Goal: Task Accomplishment & Management: Use online tool/utility

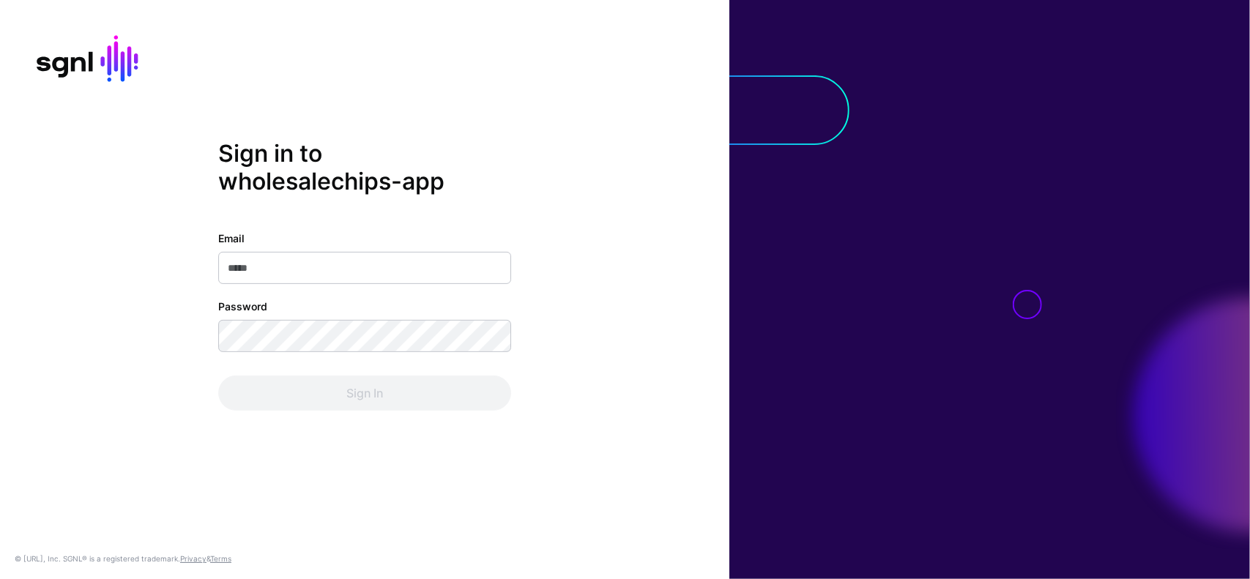
click at [1133, 143] on thrush-future at bounding box center [625, 289] width 1250 height 579
click at [359, 261] on input "Email" at bounding box center [364, 268] width 293 height 32
click at [357, 263] on input "**********" at bounding box center [364, 268] width 293 height 32
type input "**********"
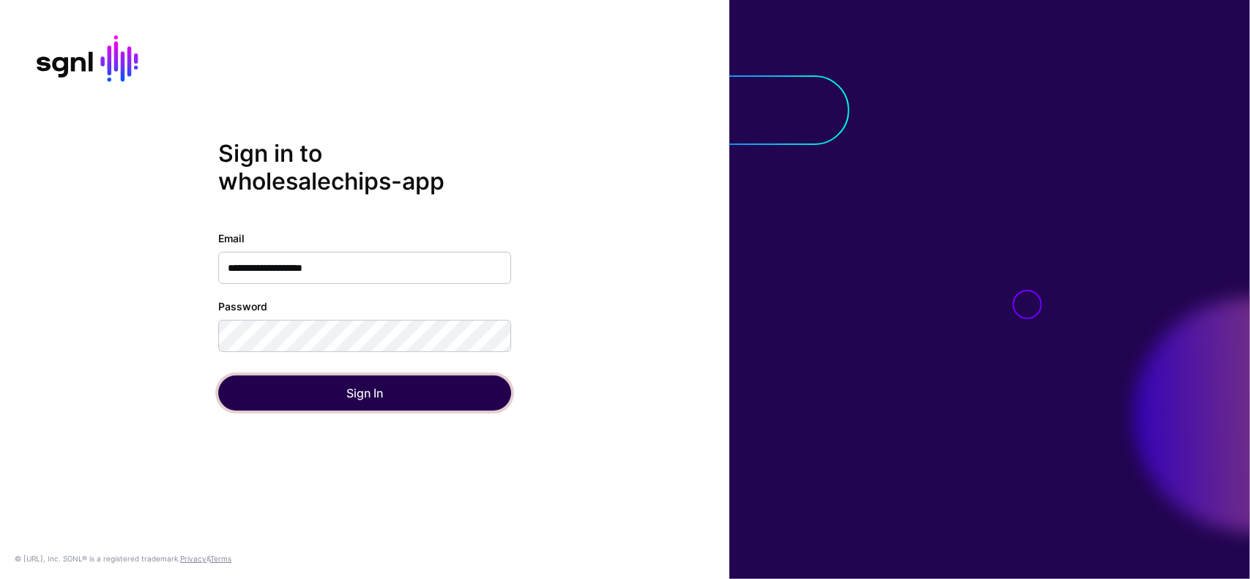
click at [431, 404] on button "Sign In" at bounding box center [364, 393] width 293 height 35
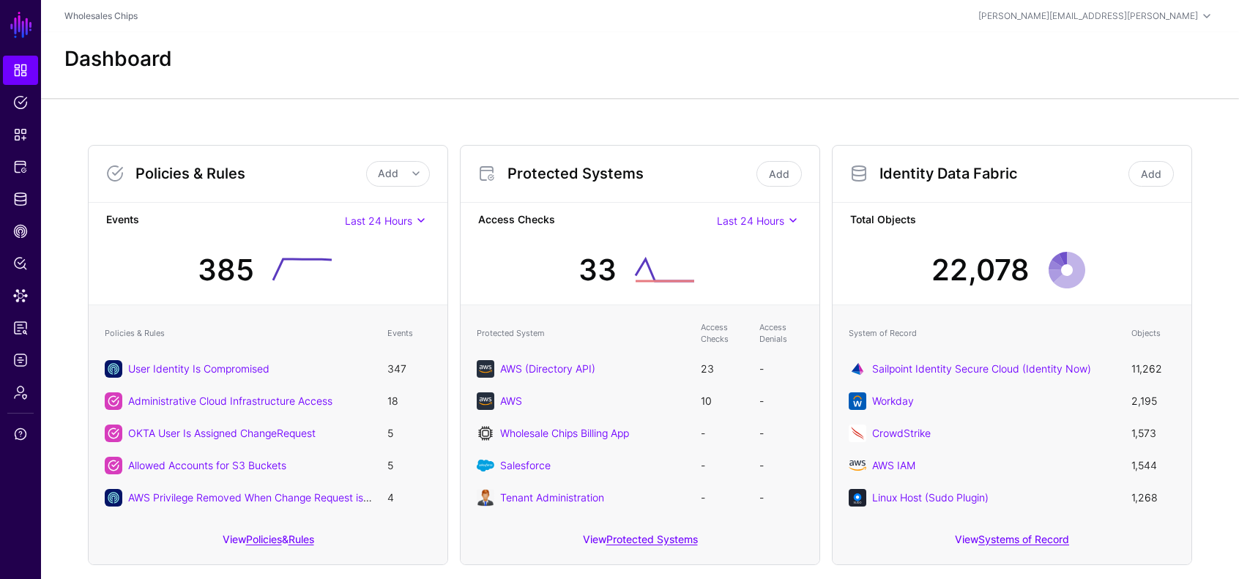
drag, startPoint x: 486, startPoint y: 45, endPoint x: 422, endPoint y: 54, distance: 64.4
click at [487, 45] on div "Dashboard" at bounding box center [640, 65] width 1198 height 66
drag, startPoint x: 22, startPoint y: 294, endPoint x: 19, endPoint y: 285, distance: 10.0
click at [22, 294] on span "Data Lens" at bounding box center [20, 295] width 15 height 15
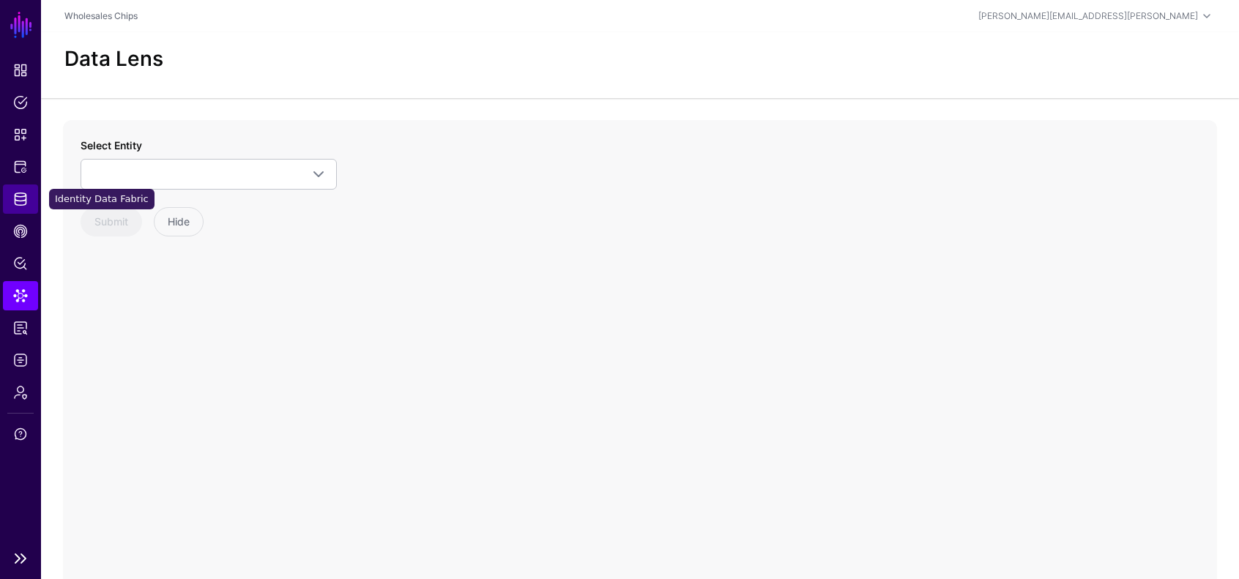
click at [18, 207] on link "Identity Data Fabric" at bounding box center [20, 199] width 35 height 29
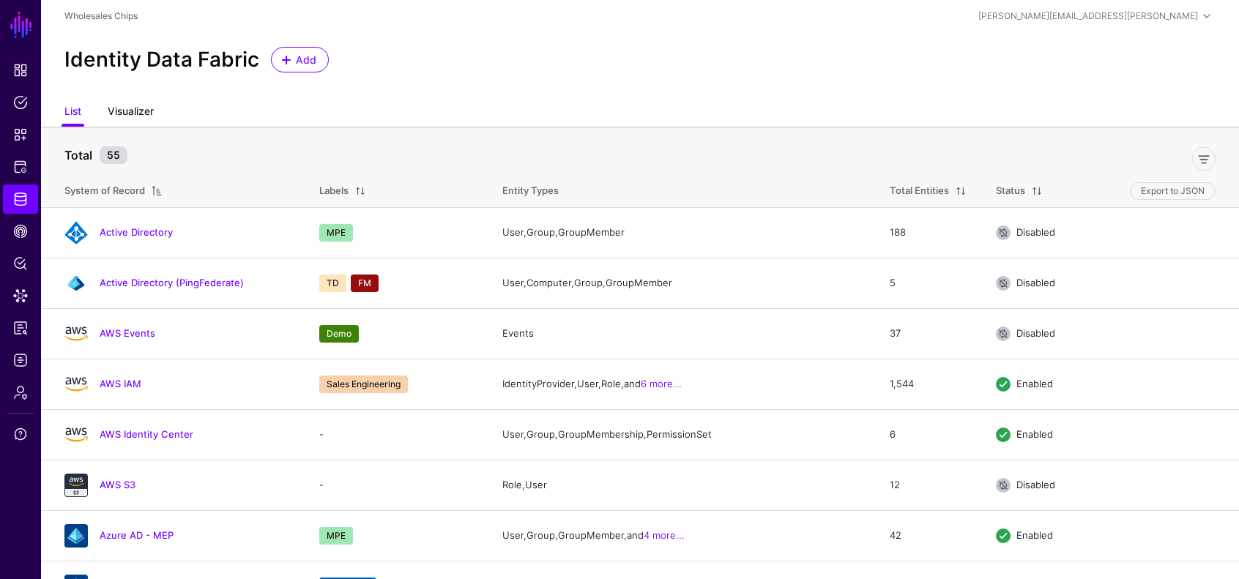
click at [151, 110] on link "Visualizer" at bounding box center [131, 113] width 46 height 28
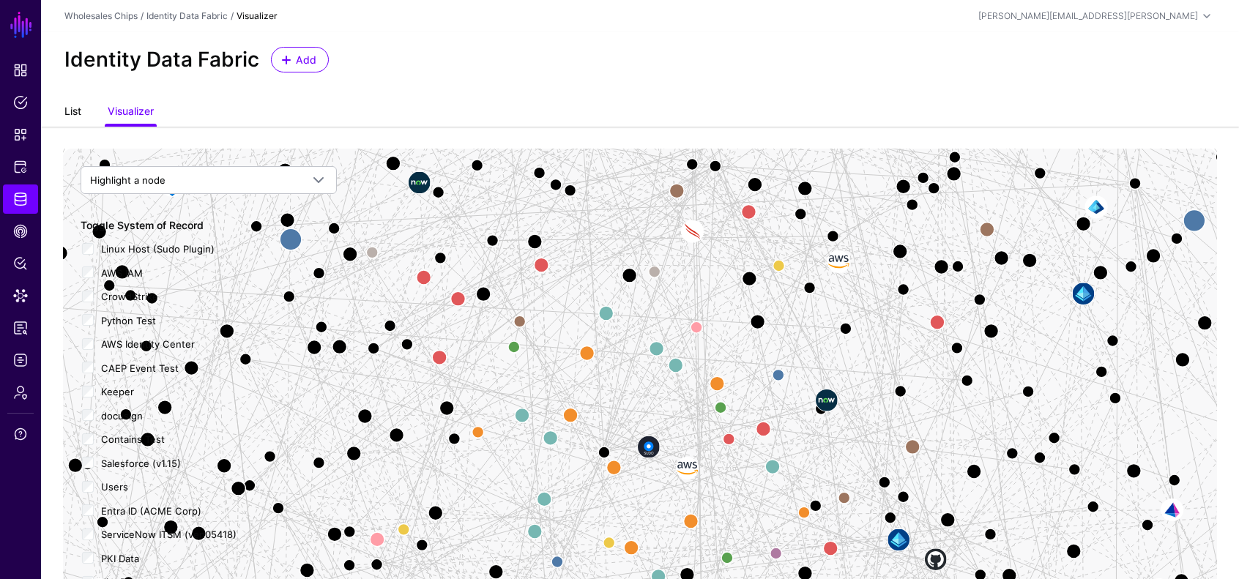
click at [73, 107] on link "List" at bounding box center [72, 113] width 17 height 28
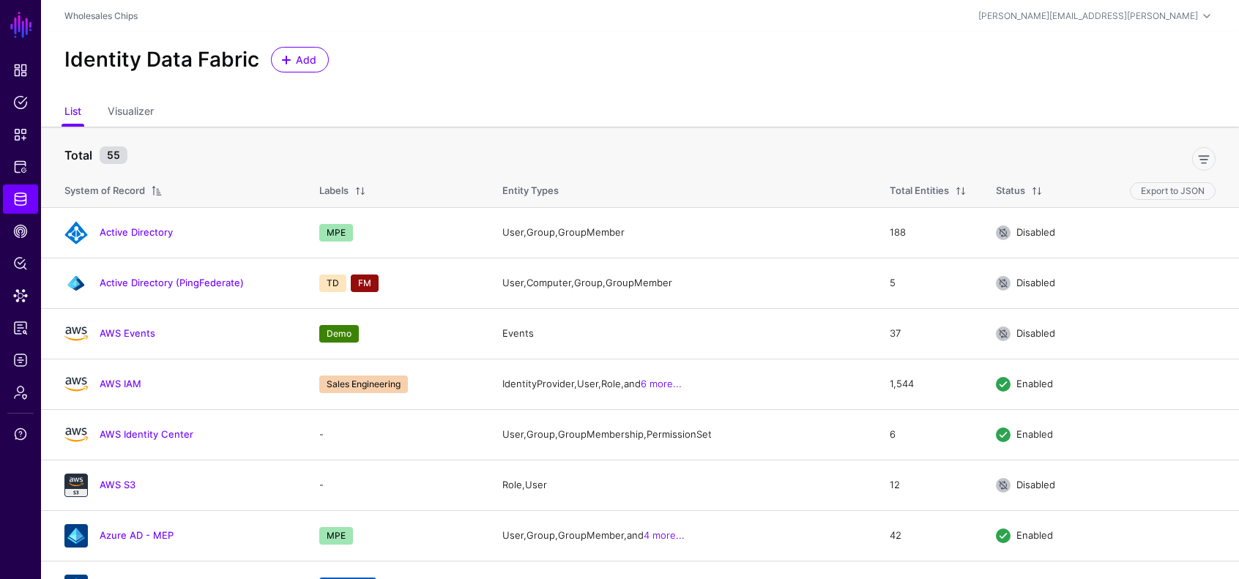
click at [407, 112] on ul "List Visualizer" at bounding box center [639, 113] width 1151 height 28
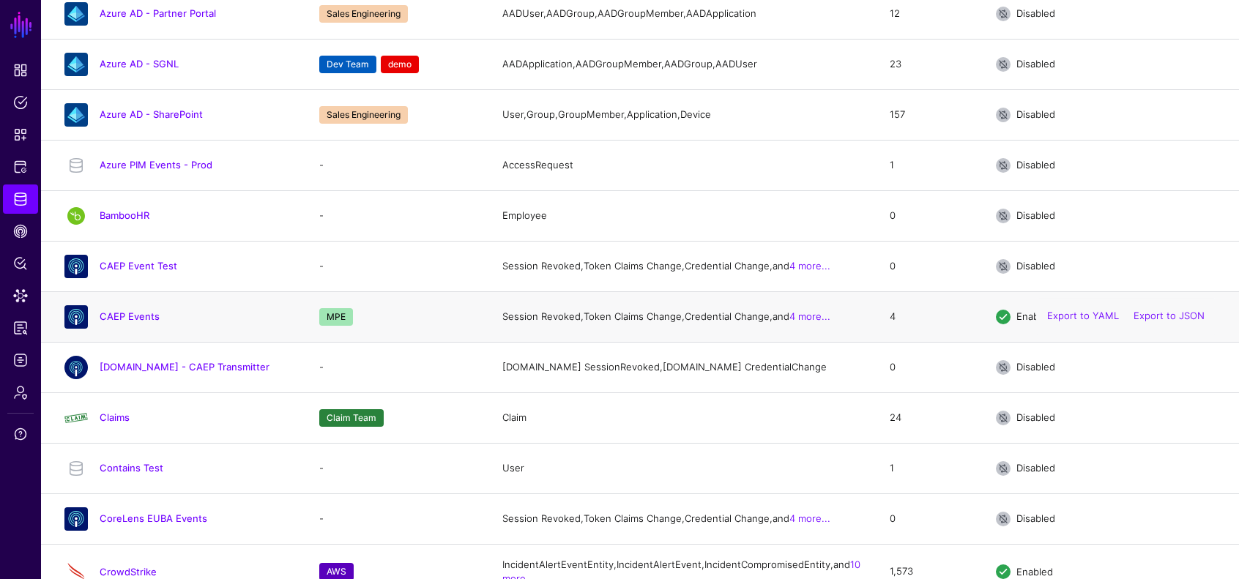
click at [101, 323] on h4 "CAEP Events" at bounding box center [195, 316] width 190 height 13
click at [122, 322] on link "CAEP Events" at bounding box center [130, 316] width 60 height 12
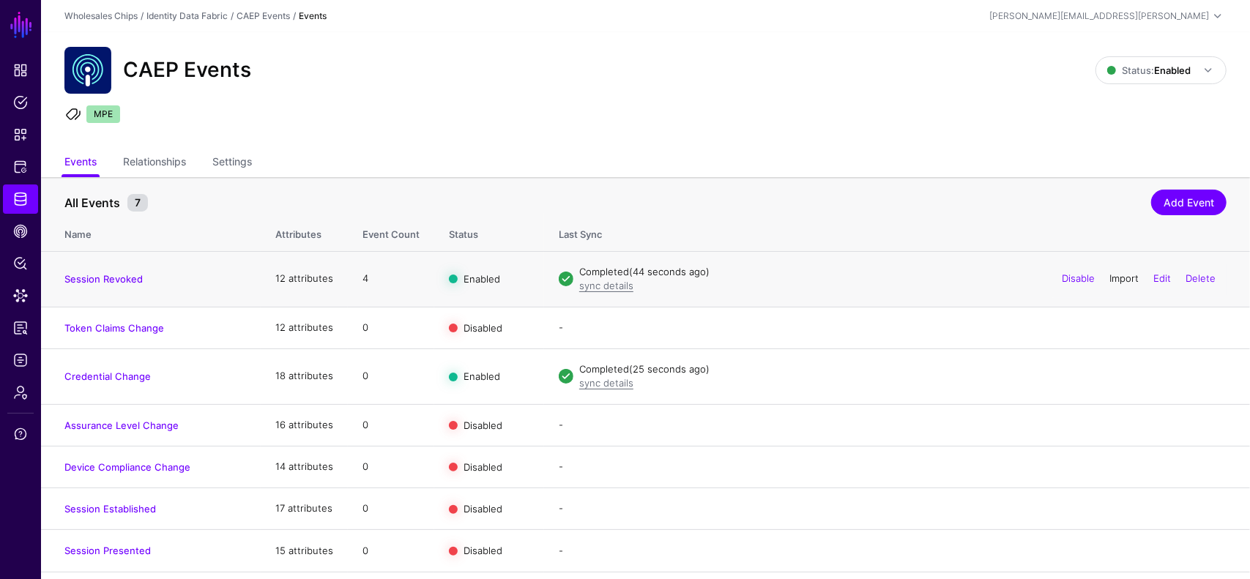
click at [1133, 279] on link "Import" at bounding box center [1123, 278] width 29 height 12
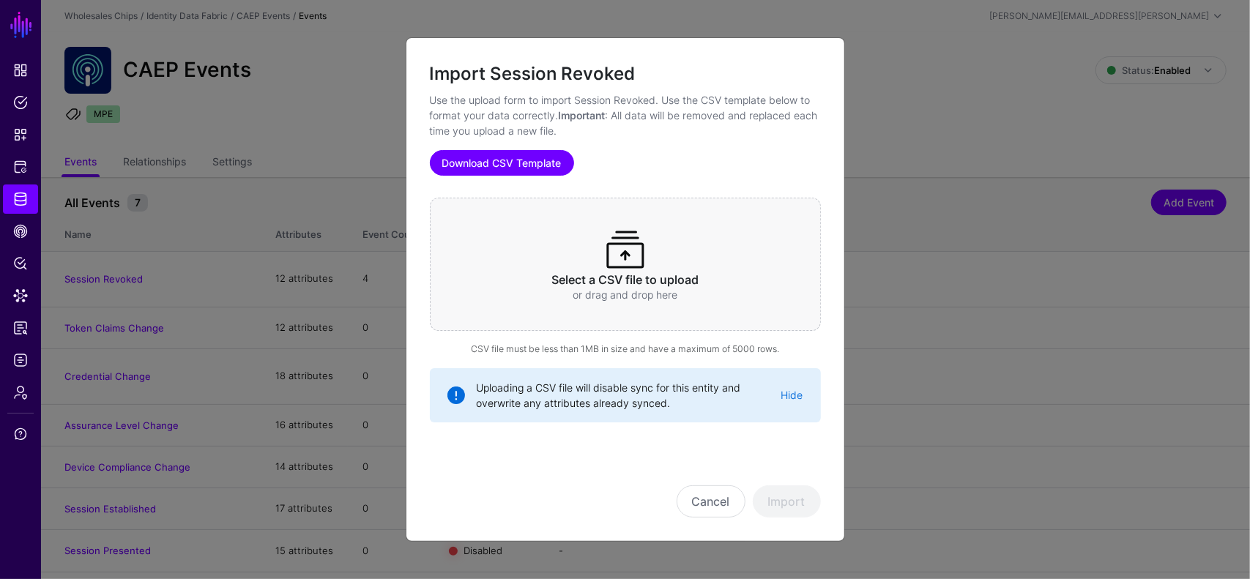
click at [540, 172] on link "Download CSV Template" at bounding box center [502, 163] width 144 height 26
click at [1222, 81] on ngb-modal-window "Import Session Revoked Use the upload form to import Session Revoked. Use the C…" at bounding box center [625, 289] width 1250 height 579
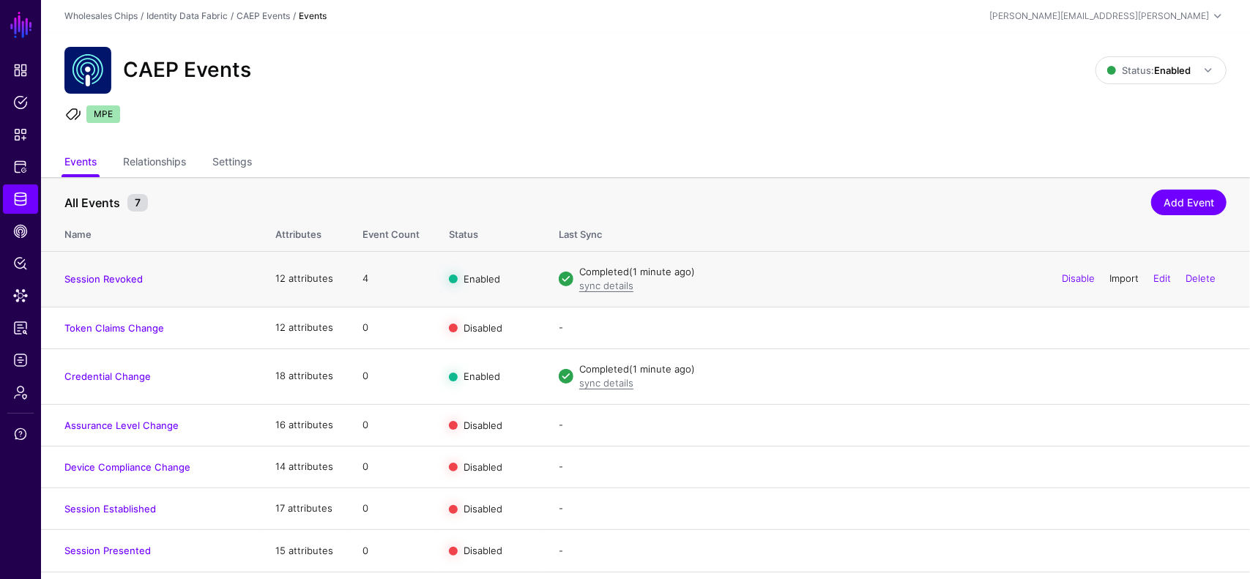
click at [1119, 275] on link "Import" at bounding box center [1123, 278] width 29 height 12
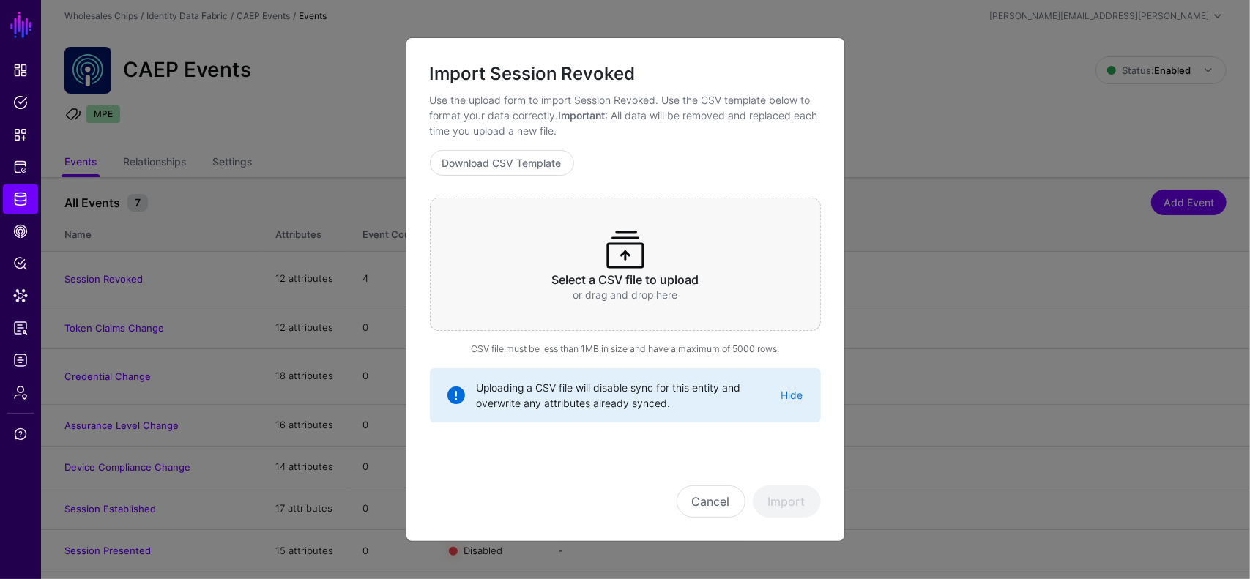
click at [602, 301] on p "or drag and drop here" at bounding box center [625, 294] width 334 height 15
click at [800, 503] on button "Import" at bounding box center [787, 501] width 68 height 32
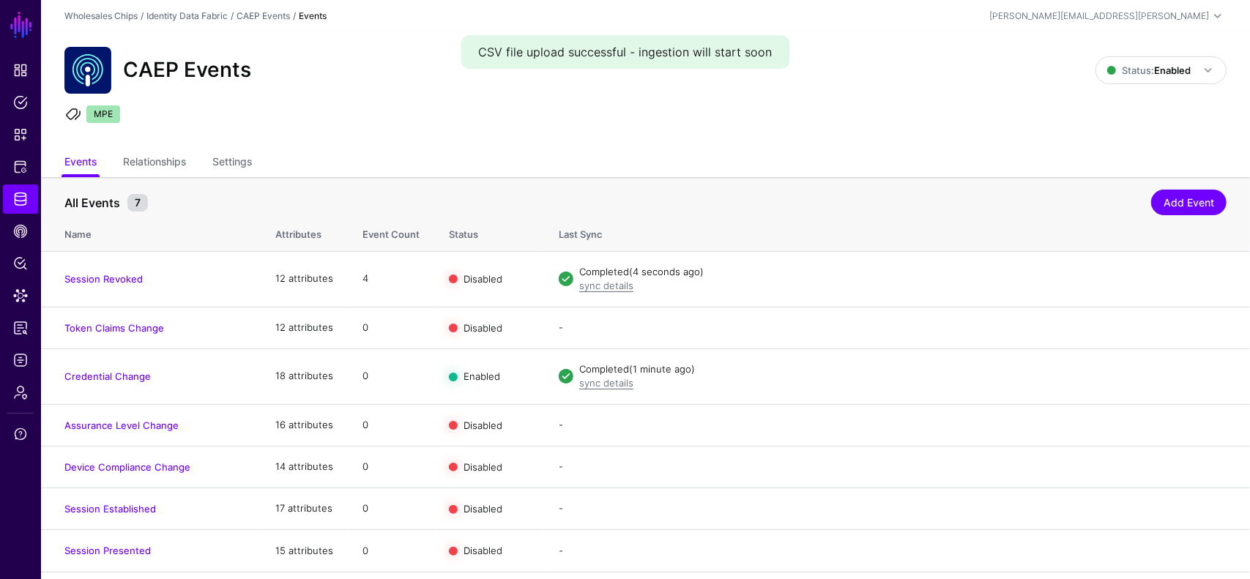
click at [823, 138] on div "CAEP Events Status: Enabled Enabled Syncing active for all configured events th…" at bounding box center [645, 90] width 1209 height 117
click at [809, 141] on div "CAEP Events Status: Enabled Enabled Syncing active for all configured events th…" at bounding box center [645, 90] width 1209 height 117
click at [738, 130] on div "CAEP Events Status: Enabled Enabled Syncing active for all configured events th…" at bounding box center [645, 90] width 1209 height 117
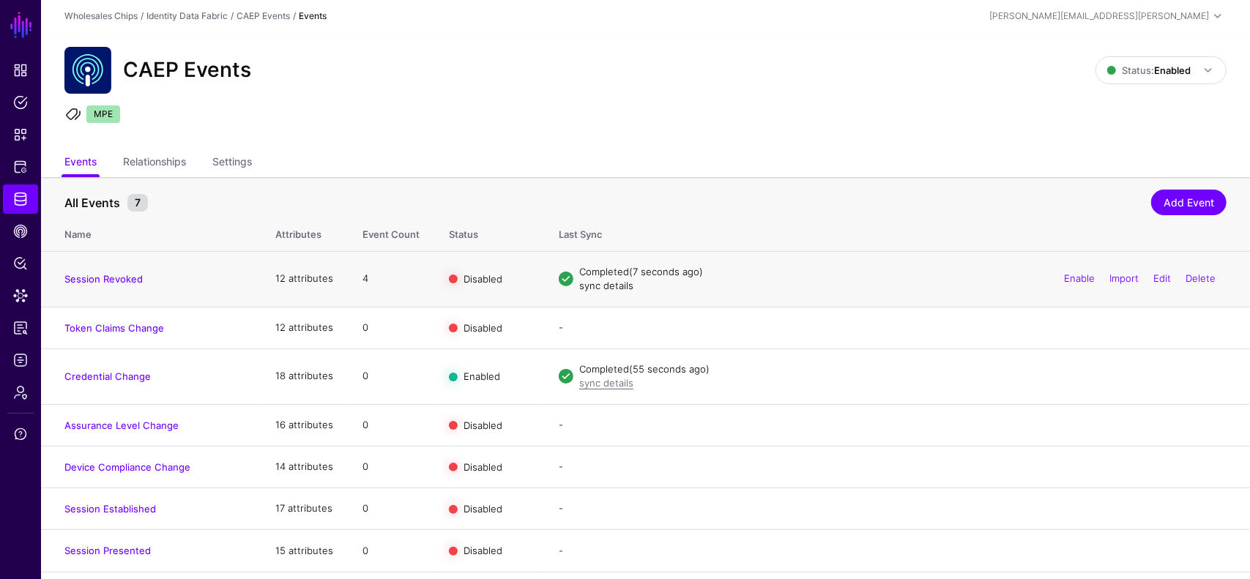
click at [602, 289] on link "sync details" at bounding box center [606, 286] width 54 height 12
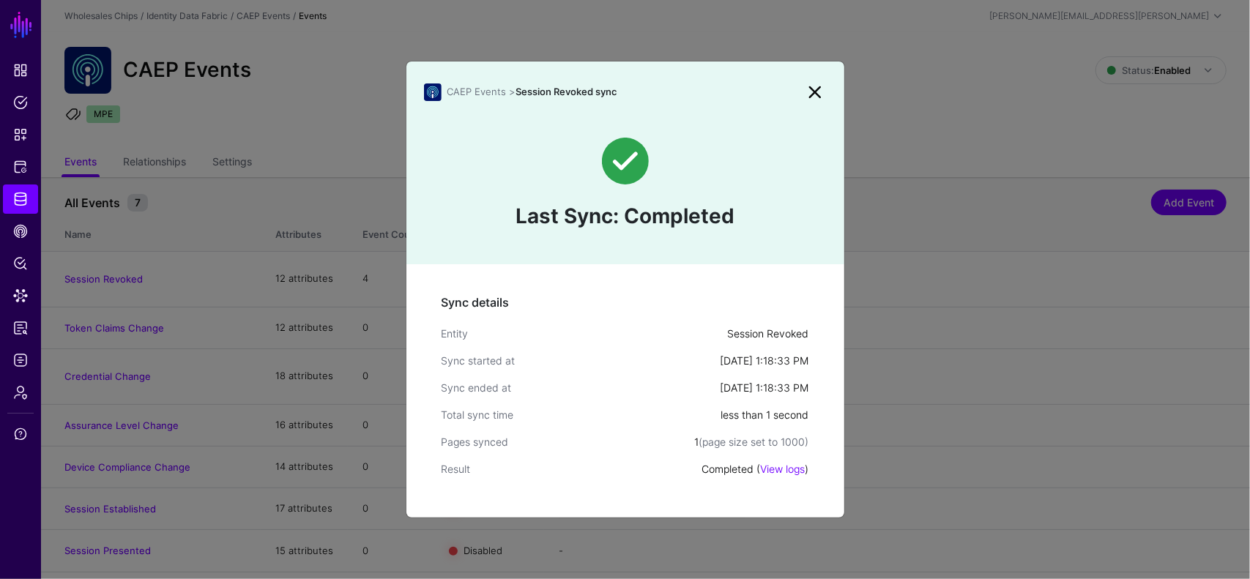
click at [682, 417] on div "Total sync time" at bounding box center [581, 414] width 280 height 15
click at [816, 90] on link at bounding box center [814, 92] width 23 height 23
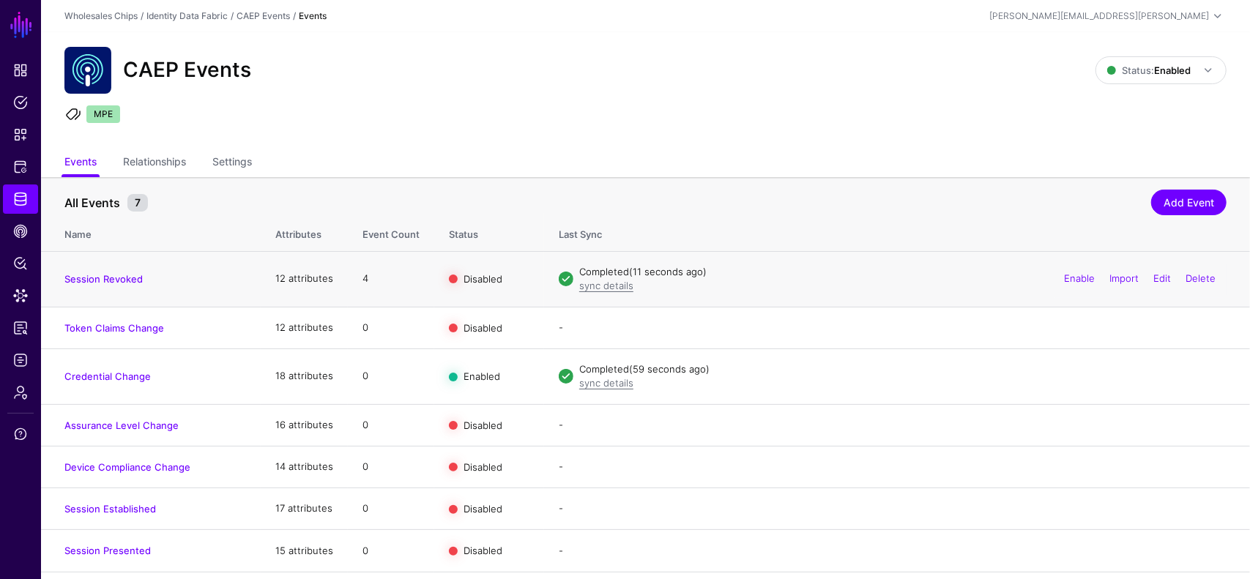
click at [365, 276] on td "4" at bounding box center [391, 279] width 86 height 56
click at [362, 275] on td "4" at bounding box center [391, 279] width 86 height 56
click at [816, 156] on ul "Events Relationships Settings" at bounding box center [645, 163] width 1162 height 28
click at [124, 277] on link "Session Revoked" at bounding box center [103, 279] width 78 height 12
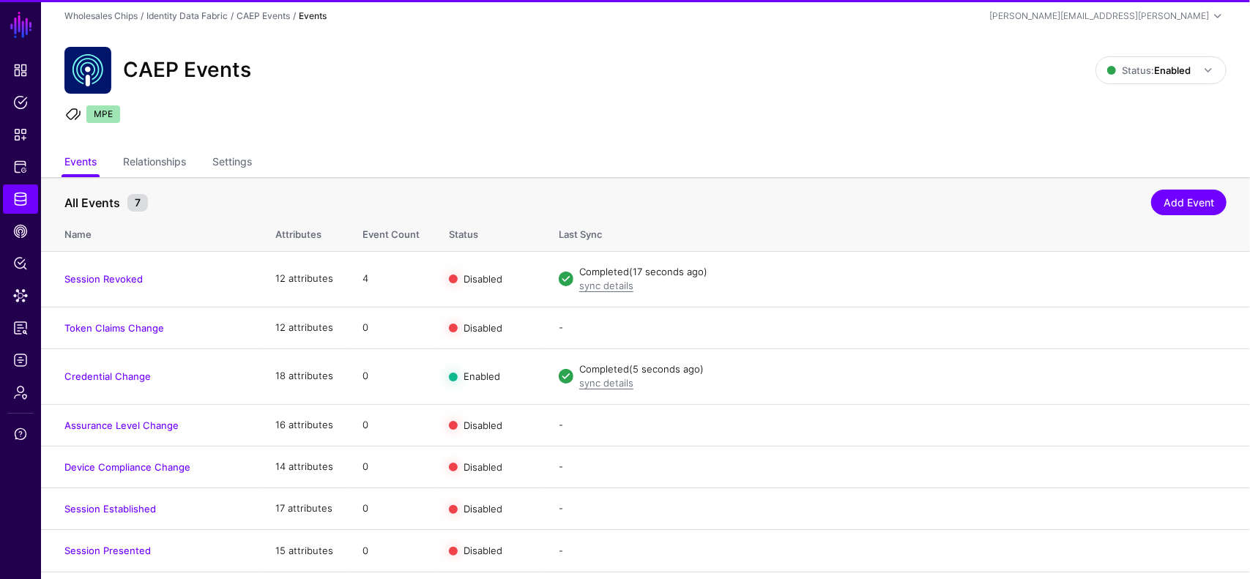
click at [553, 114] on ul "MPE" at bounding box center [645, 116] width 1166 height 22
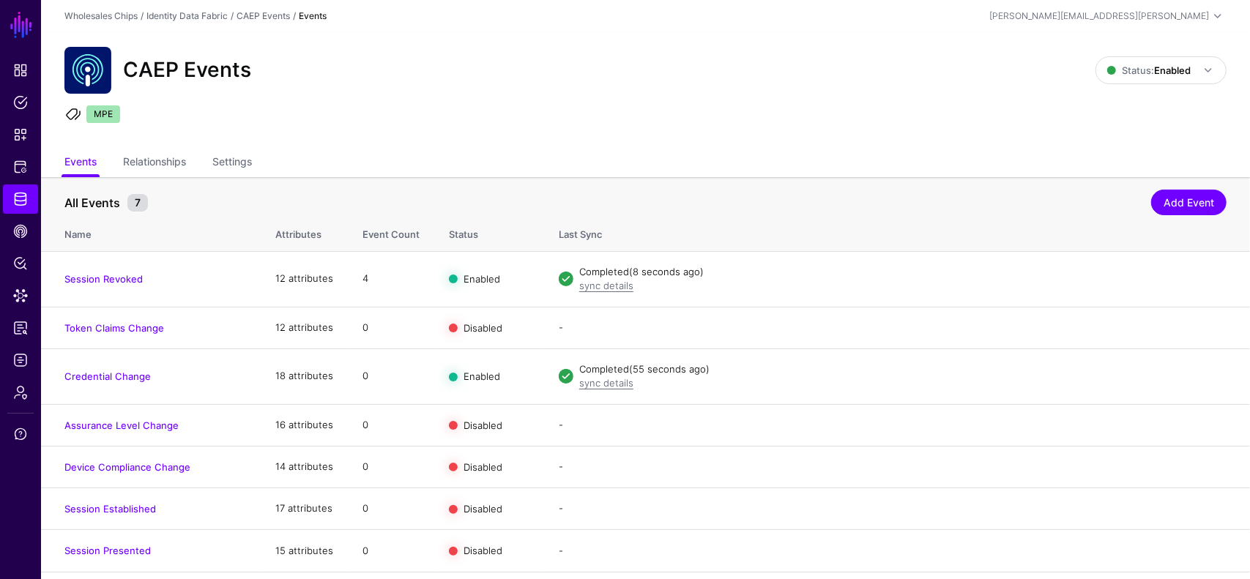
click at [600, 98] on div "CAEP Events Status: Enabled Enabled Syncing active for all configured events th…" at bounding box center [645, 90] width 1209 height 117
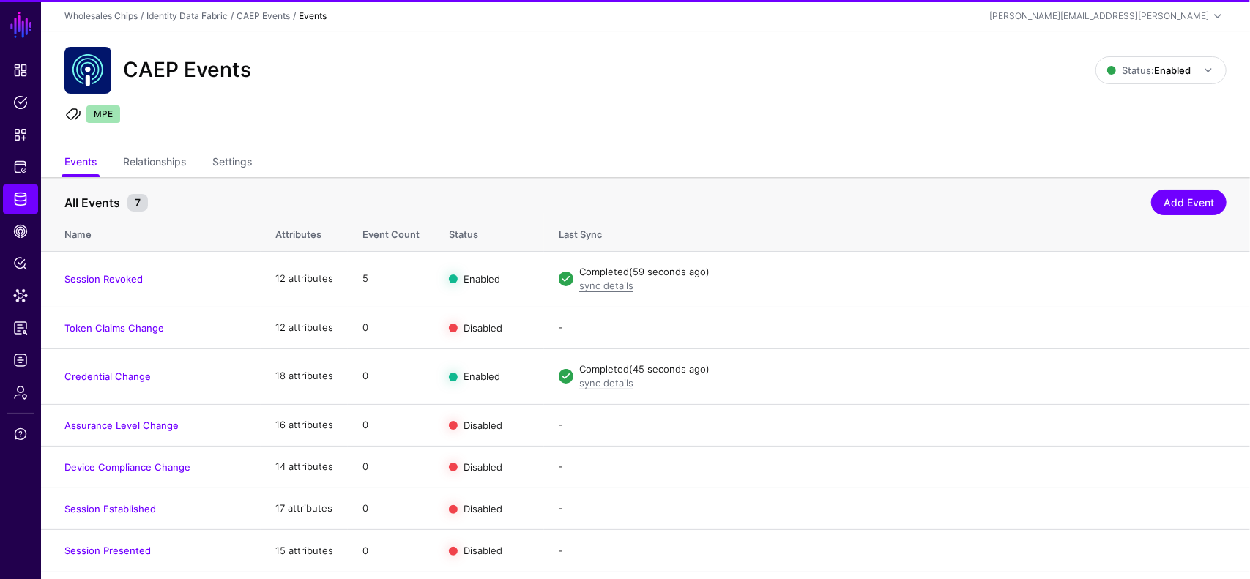
click at [528, 144] on div "CAEP Events Status: Enabled Enabled Syncing active for all configured events th…" at bounding box center [645, 90] width 1209 height 117
click at [495, 108] on ul "MPE" at bounding box center [645, 116] width 1166 height 22
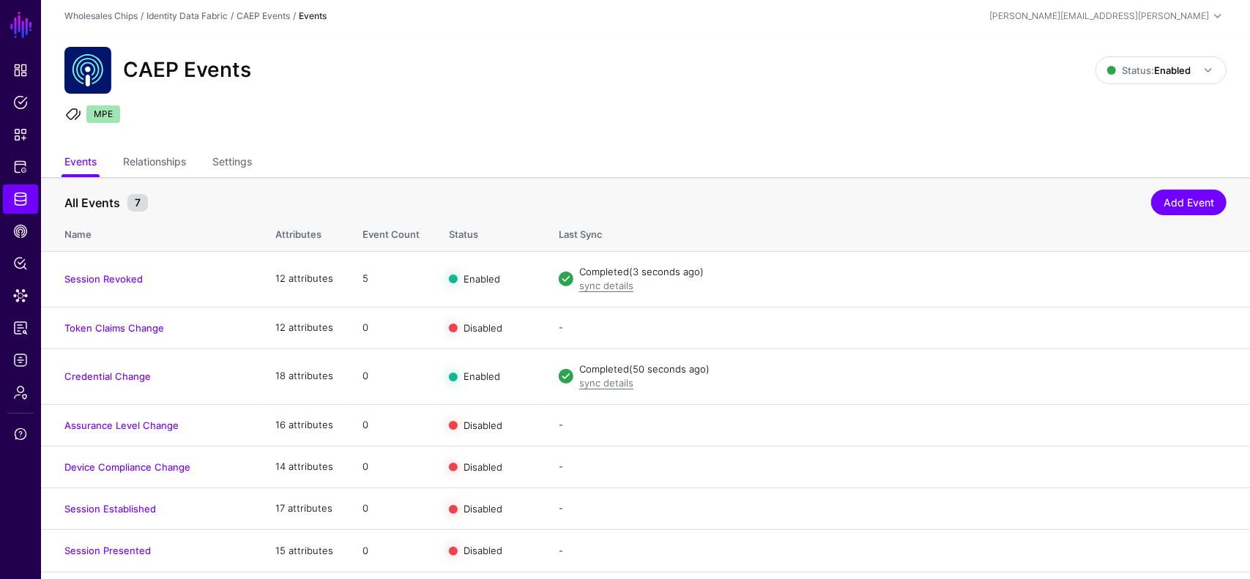
click at [496, 109] on ul "MPE" at bounding box center [645, 116] width 1166 height 22
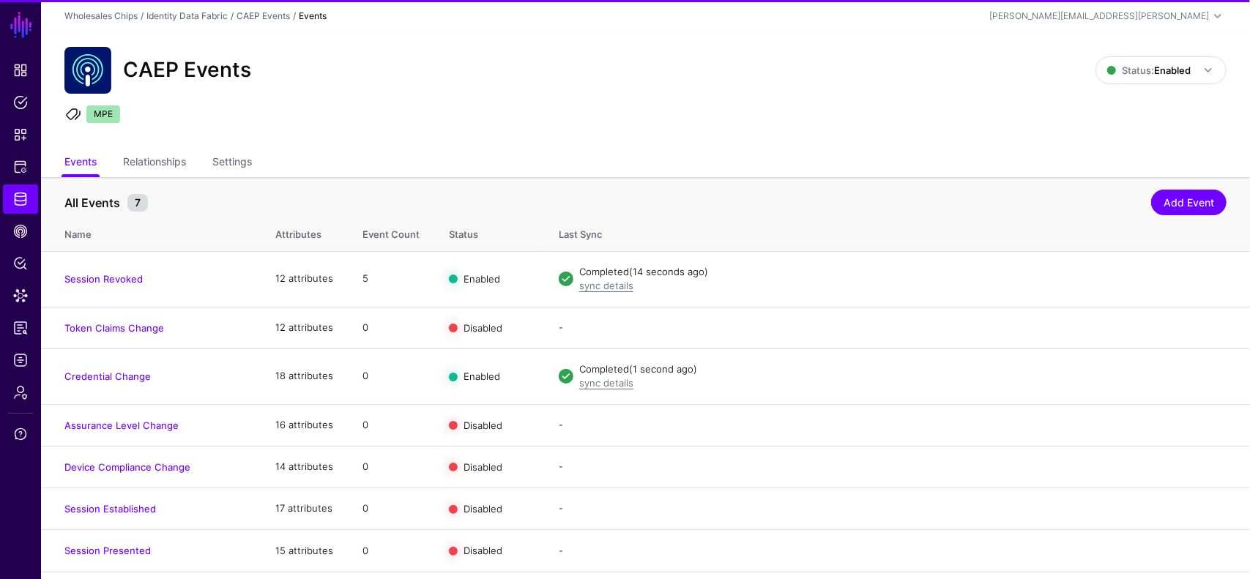
click at [432, 94] on div "CAEP Events Status: Enabled Enabled Syncing active for all configured events th…" at bounding box center [645, 90] width 1209 height 117
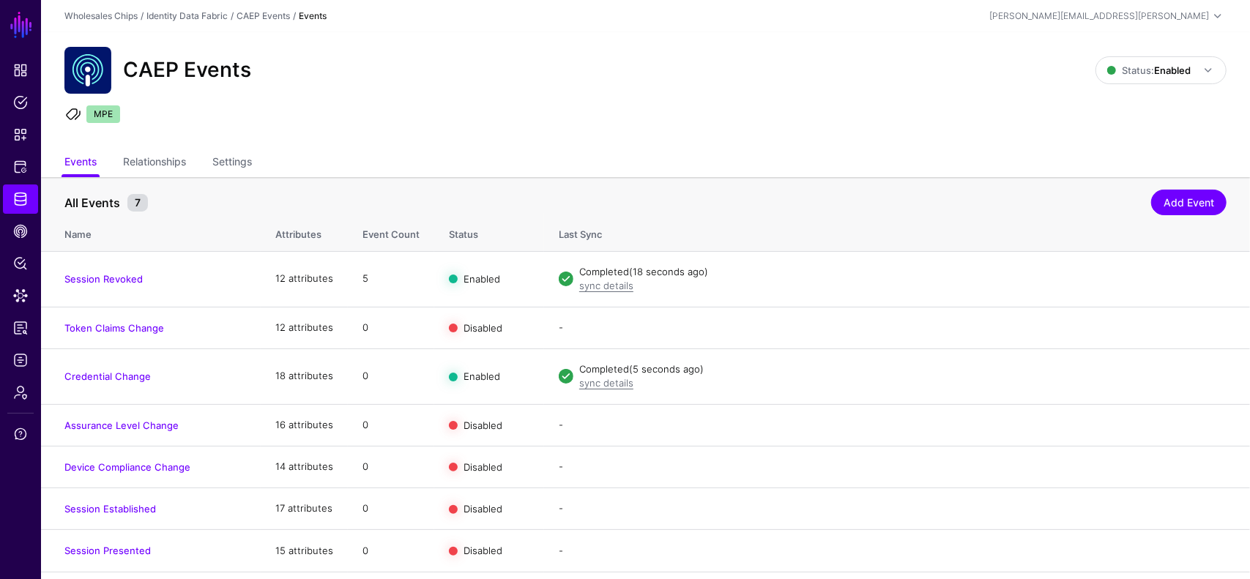
click at [0, 0] on link "Edit" at bounding box center [0, 0] width 0 height 0
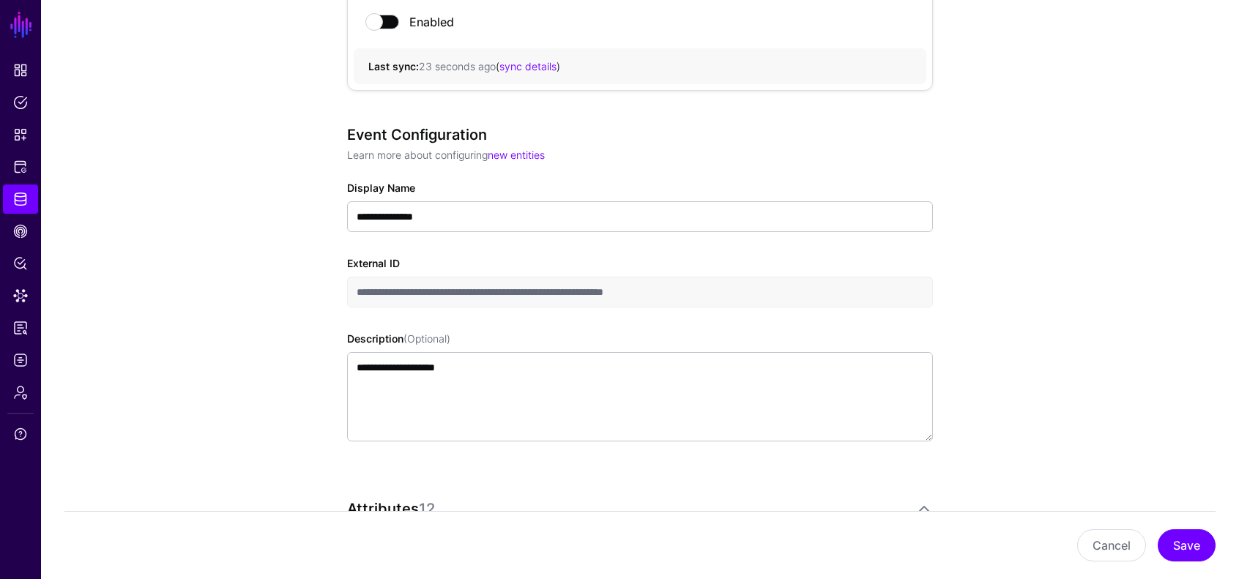
scroll to position [220, 0]
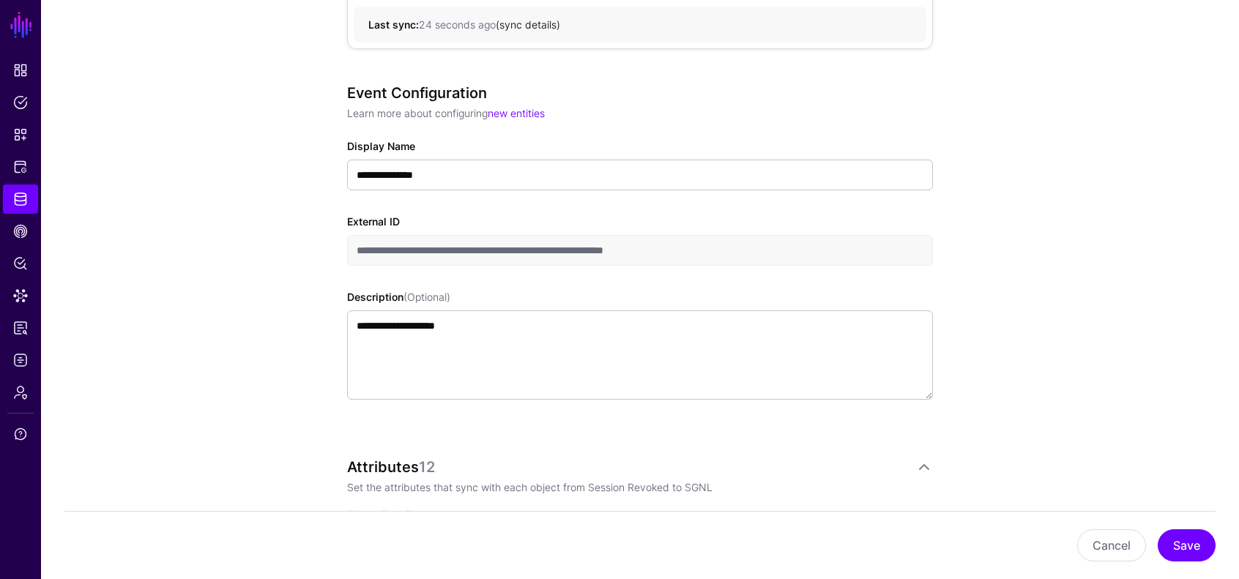
click at [526, 23] on link "sync details" at bounding box center [527, 24] width 57 height 12
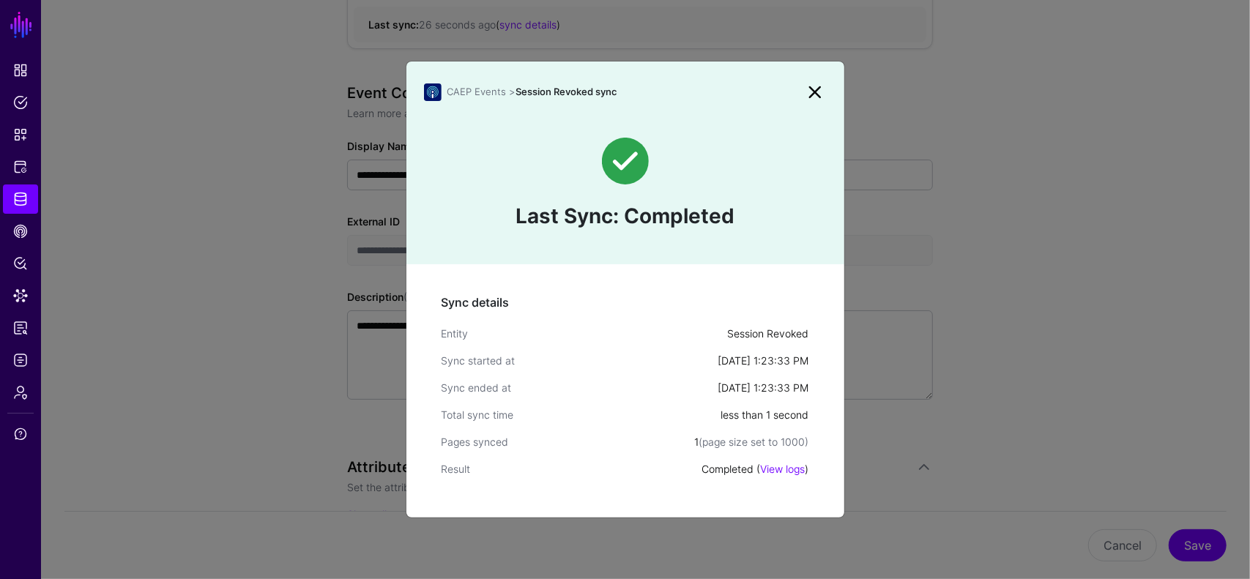
click at [812, 93] on link at bounding box center [814, 92] width 23 height 23
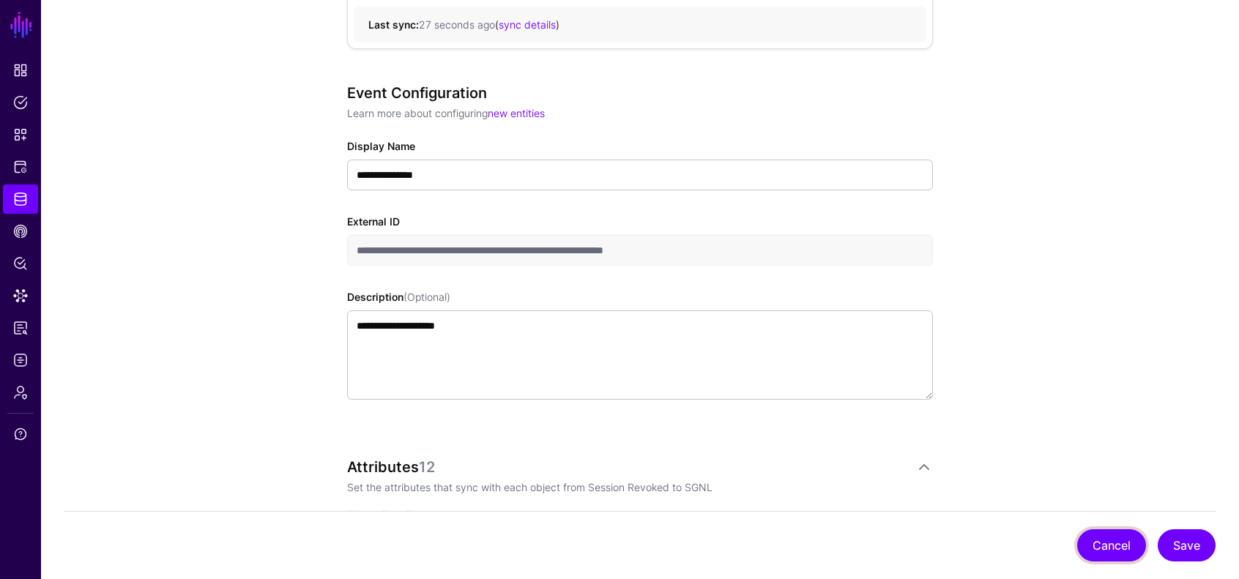
drag, startPoint x: 1123, startPoint y: 550, endPoint x: 1118, endPoint y: 488, distance: 61.7
click at [1123, 550] on button "Cancel" at bounding box center [1111, 545] width 69 height 32
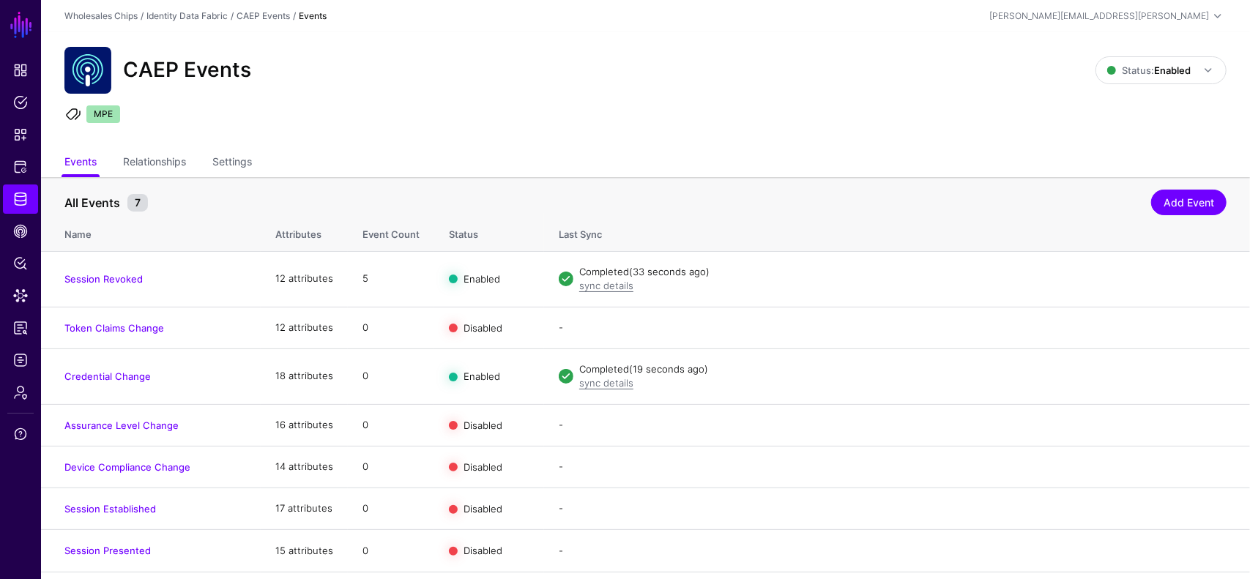
click at [795, 112] on ul "MPE" at bounding box center [645, 116] width 1166 height 22
click at [600, 85] on div "CAEP Events" at bounding box center [580, 70] width 1043 height 47
